Goal: Communication & Community: Answer question/provide support

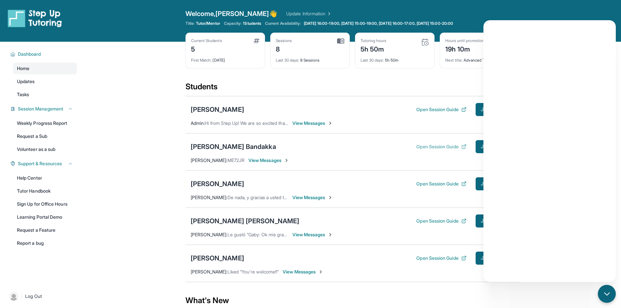
click at [449, 145] on button "Open Session Guide" at bounding box center [441, 146] width 50 height 7
click at [476, 148] on button "Join Meeting" at bounding box center [495, 146] width 38 height 13
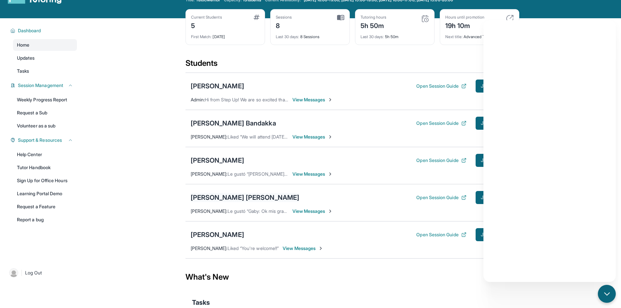
click at [265, 194] on div "[PERSON_NAME] [PERSON_NAME]" at bounding box center [245, 197] width 109 height 9
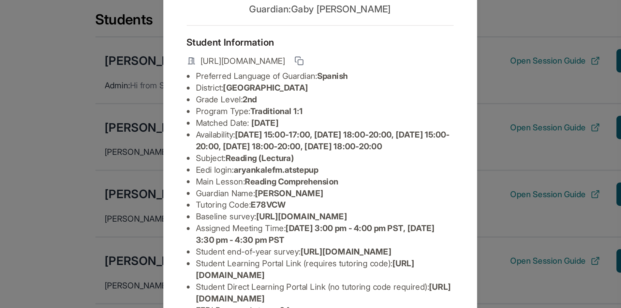
scroll to position [18, 0]
drag, startPoint x: 314, startPoint y: 139, endPoint x: 266, endPoint y: 139, distance: 48.2
click at [266, 144] on span "aryankalefm.atstepup" at bounding box center [285, 147] width 47 height 6
copy span "aryankalefm.atstepup"
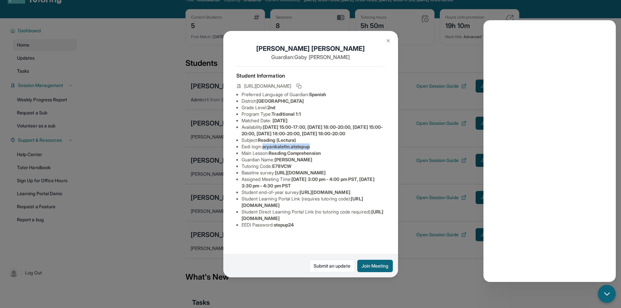
click at [387, 42] on img at bounding box center [388, 40] width 5 height 5
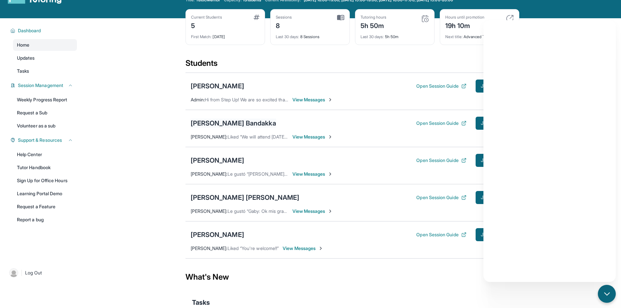
click at [219, 121] on div "[PERSON_NAME] Bandakka" at bounding box center [233, 123] width 85 height 9
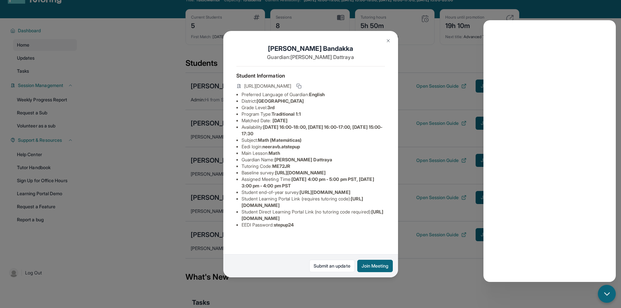
scroll to position [38, 0]
drag, startPoint x: 306, startPoint y: 114, endPoint x: 263, endPoint y: 115, distance: 43.7
click at [263, 143] on li "Eedi login : neeravb.atstepup" at bounding box center [313, 146] width 143 height 7
copy li ": neeravb.atstepup"
click at [390, 39] on img at bounding box center [388, 40] width 5 height 5
